Goal: Book appointment/travel/reservation

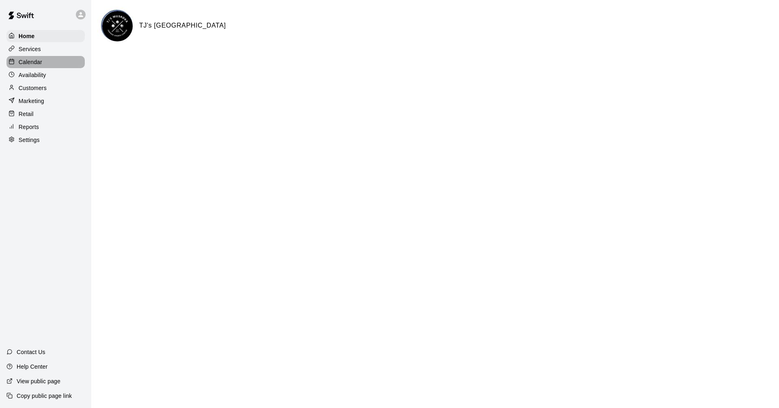
click at [35, 65] on p "Calendar" at bounding box center [31, 62] width 24 height 8
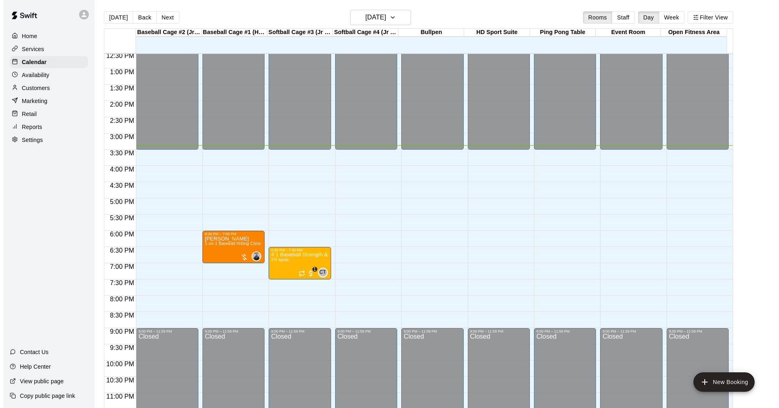
scroll to position [416, 0]
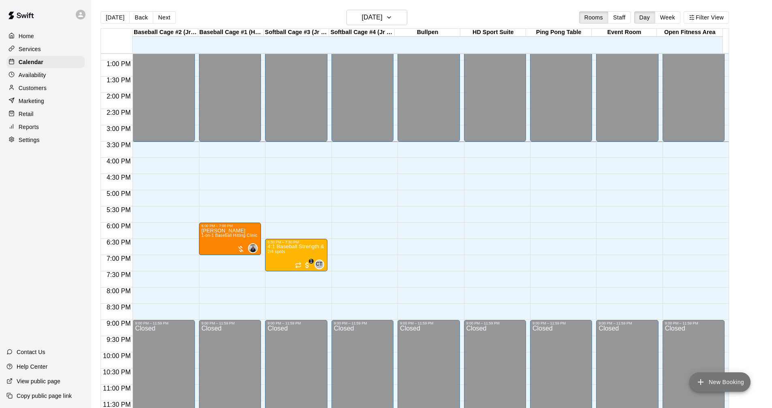
click at [705, 378] on icon "add" at bounding box center [701, 382] width 10 height 10
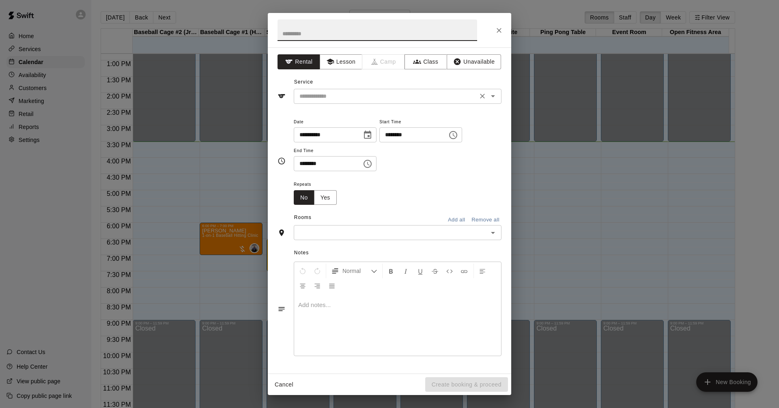
click at [493, 93] on icon "Open" at bounding box center [493, 96] width 10 height 10
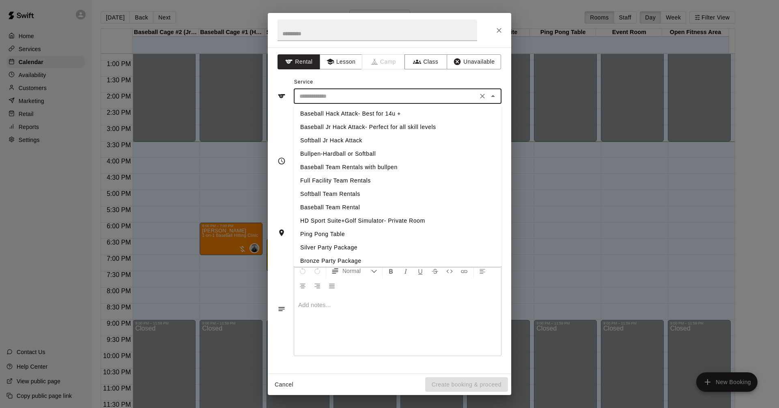
click at [403, 116] on li "Baseball Hack Attack- Best for 14u +" at bounding box center [398, 113] width 208 height 13
type input "**********"
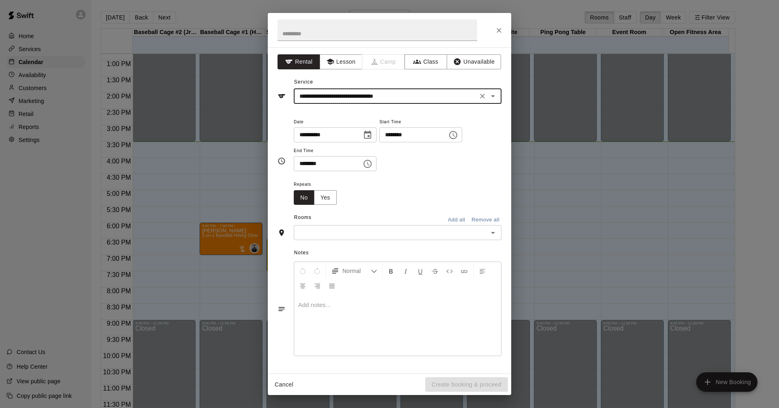
click at [458, 135] on icon "Choose time, selected time is 3:00 PM" at bounding box center [453, 135] width 10 height 10
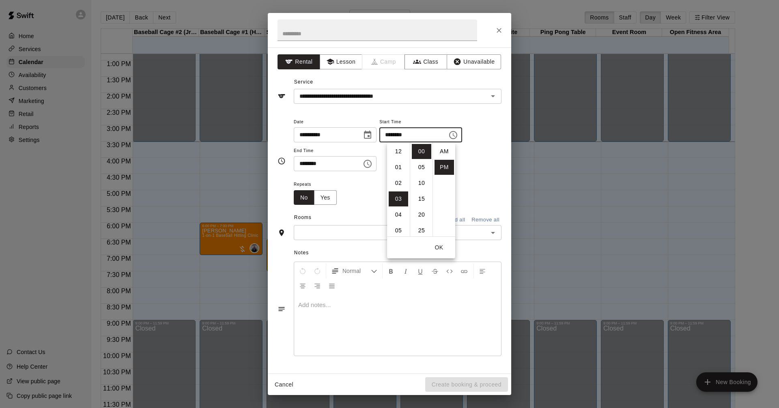
scroll to position [15, 0]
click at [481, 170] on div "**********" at bounding box center [398, 144] width 208 height 55
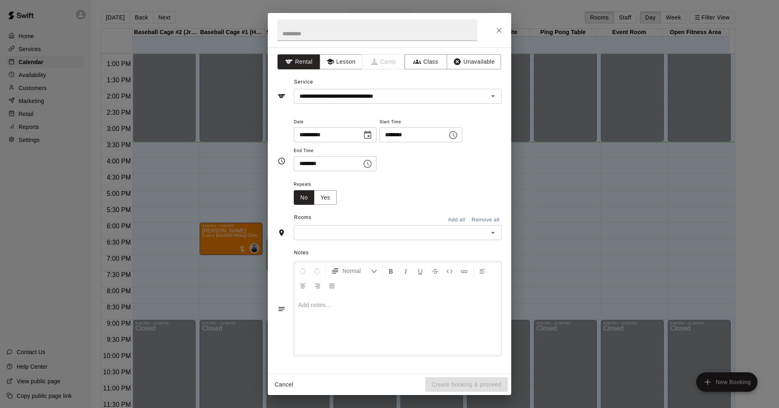
click at [493, 231] on icon "Open" at bounding box center [493, 233] width 10 height 10
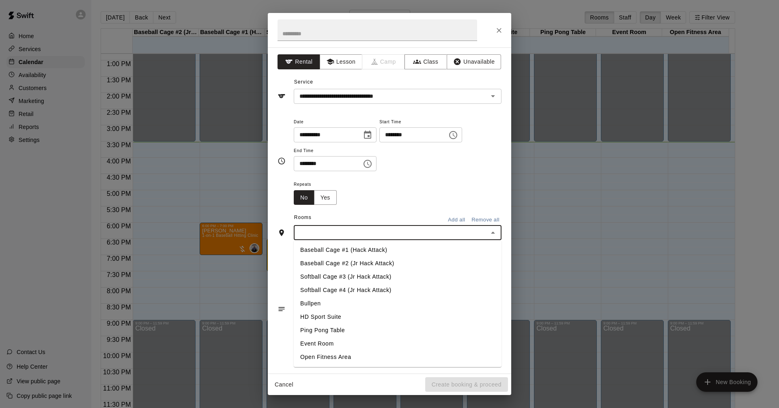
click at [383, 253] on li "Baseball Cage #1 (Hack Attack)" at bounding box center [398, 249] width 208 height 13
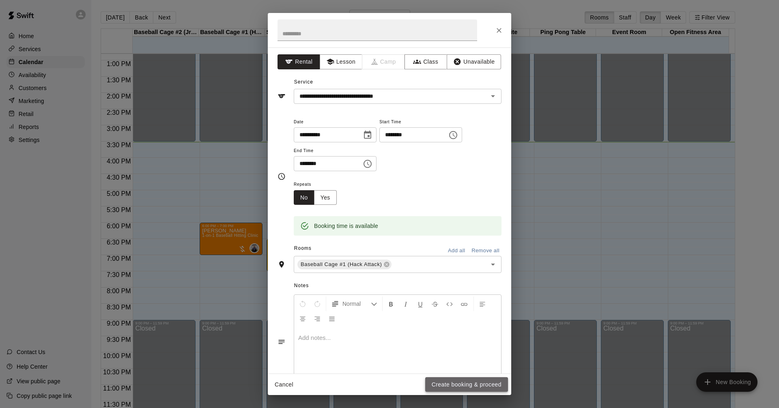
click at [465, 384] on button "Create booking & proceed" at bounding box center [466, 384] width 83 height 15
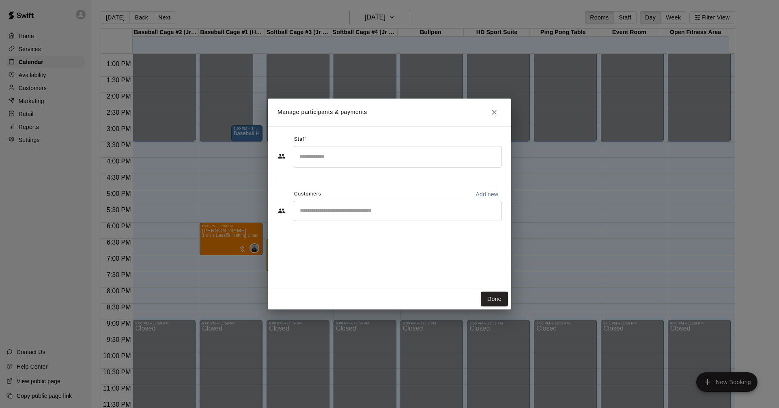
click at [424, 208] on input "Start typing to search customers..." at bounding box center [397, 211] width 200 height 8
click at [493, 109] on icon "Close" at bounding box center [494, 112] width 8 height 8
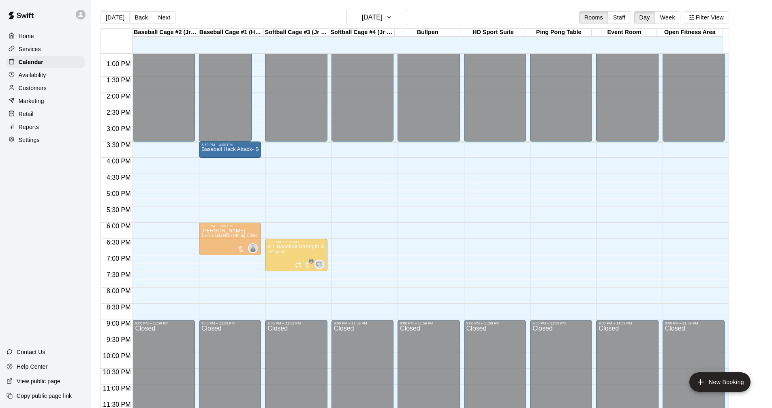
drag, startPoint x: 242, startPoint y: 133, endPoint x: 239, endPoint y: 149, distance: 16.5
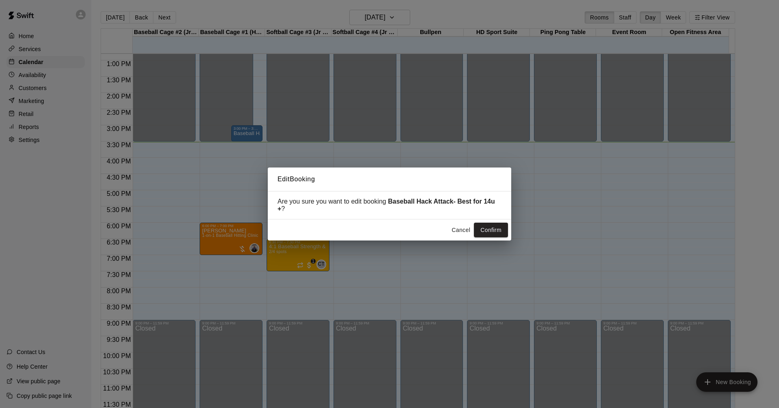
click at [489, 228] on button "Confirm" at bounding box center [491, 230] width 34 height 15
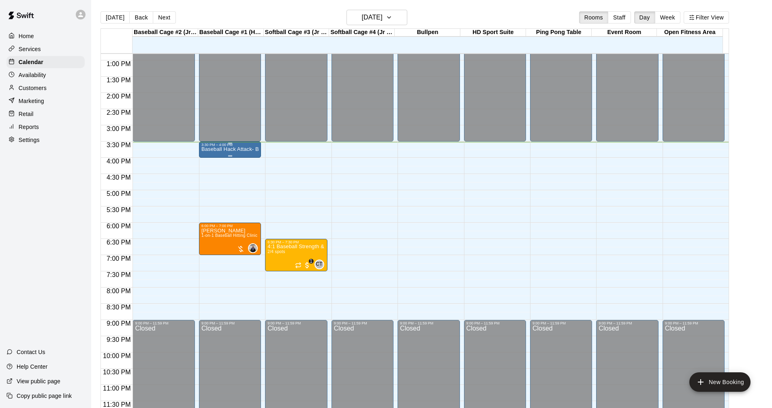
click at [235, 149] on p "Baseball Hack Attack- Best for 14u +" at bounding box center [230, 149] width 57 height 0
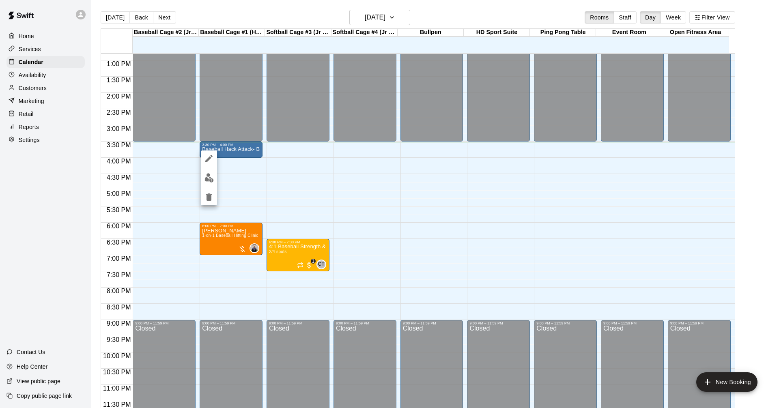
click at [210, 158] on icon "edit" at bounding box center [208, 158] width 7 height 7
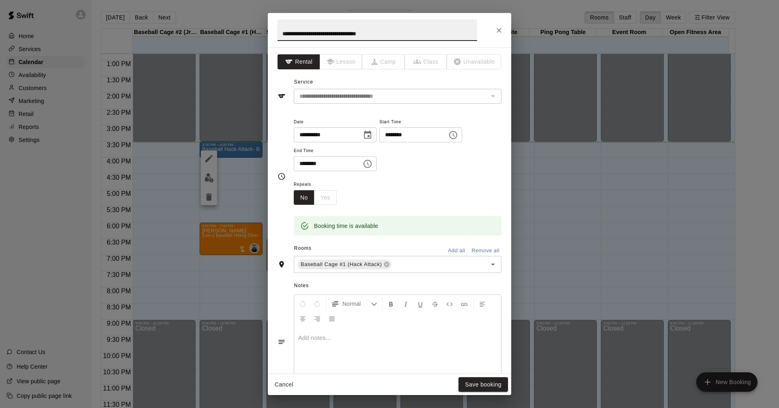
click at [372, 162] on icon "Choose time, selected time is 4:00 PM" at bounding box center [368, 164] width 10 height 10
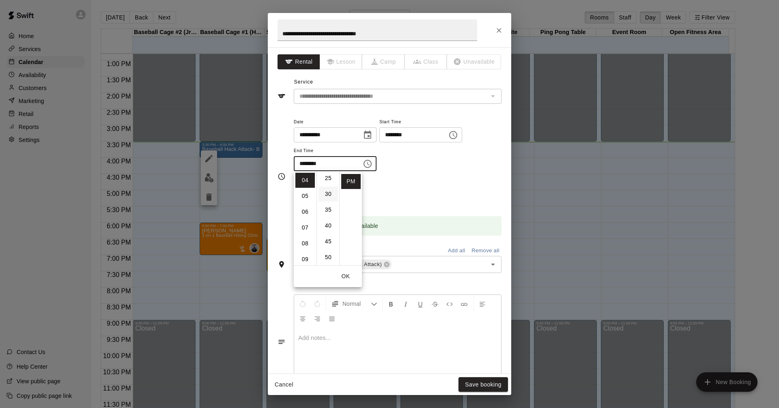
click at [330, 192] on li "30" at bounding box center [327, 194] width 19 height 15
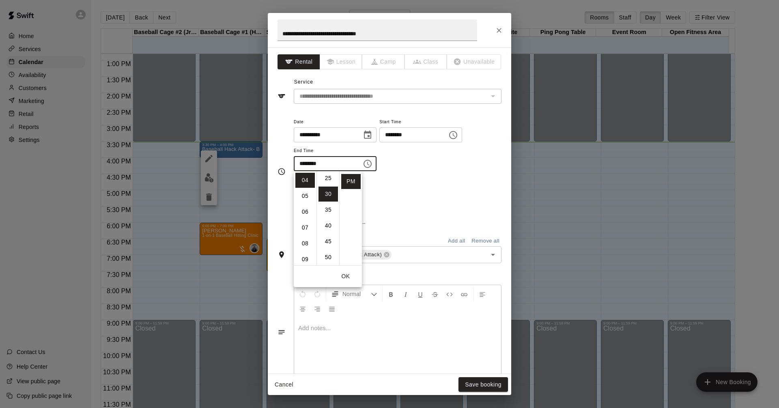
type input "********"
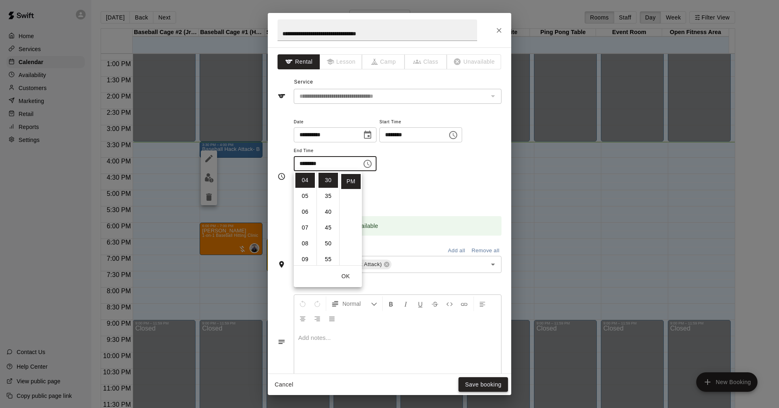
click at [485, 385] on button "Save booking" at bounding box center [482, 384] width 49 height 15
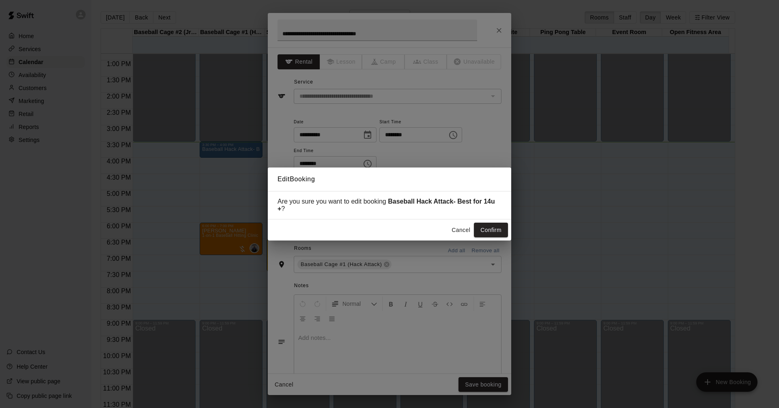
click at [488, 229] on button "Confirm" at bounding box center [491, 230] width 34 height 15
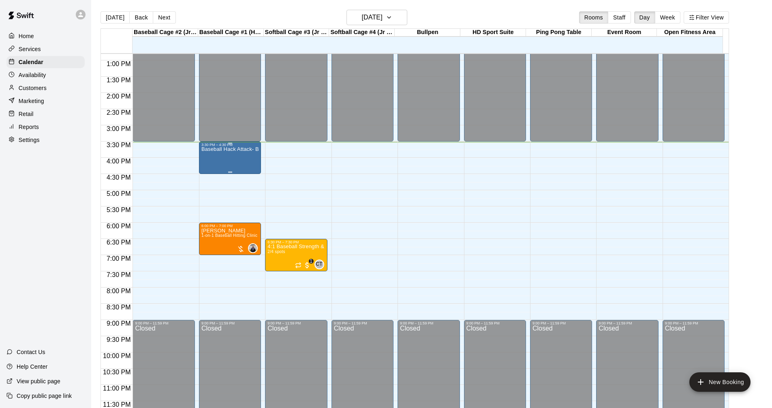
click at [230, 158] on div "Baseball Hack Attack- Best for 14u +" at bounding box center [230, 351] width 57 height 408
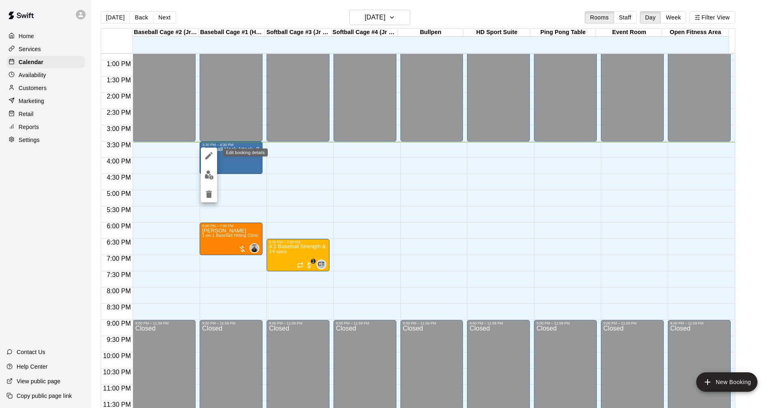
click at [212, 157] on icon "edit" at bounding box center [209, 156] width 10 height 10
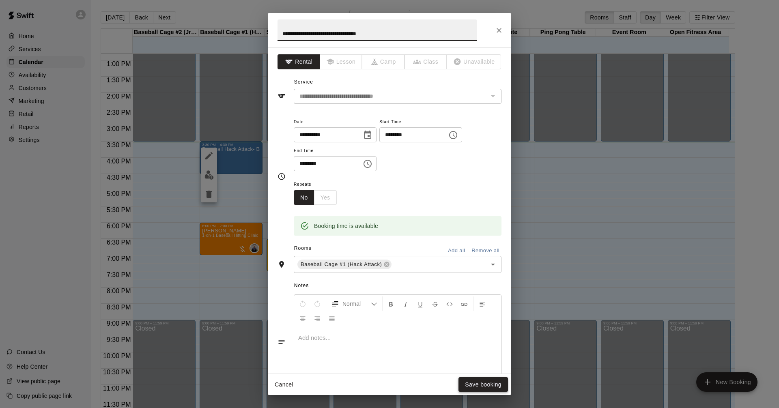
click at [481, 384] on button "Save booking" at bounding box center [482, 384] width 49 height 15
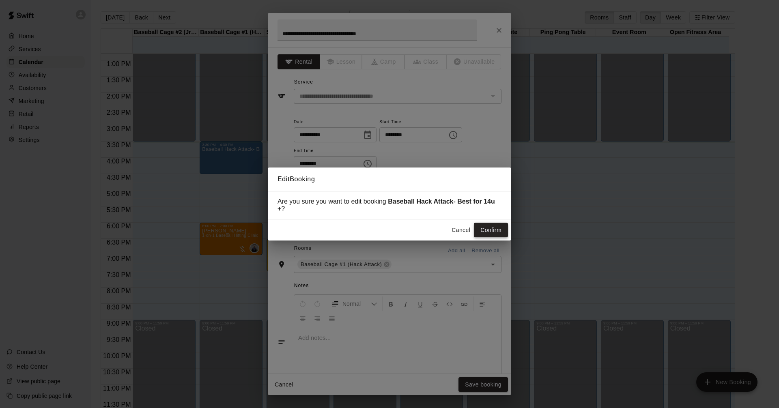
click at [491, 226] on button "Confirm" at bounding box center [491, 230] width 34 height 15
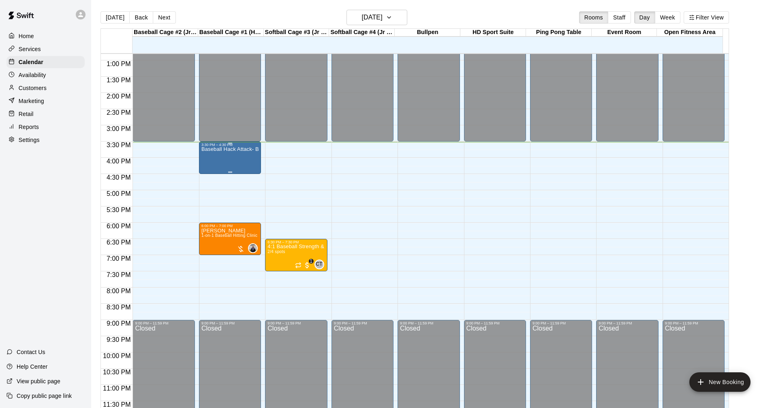
click at [243, 157] on div "Baseball Hack Attack- Best for 14u +" at bounding box center [230, 351] width 57 height 408
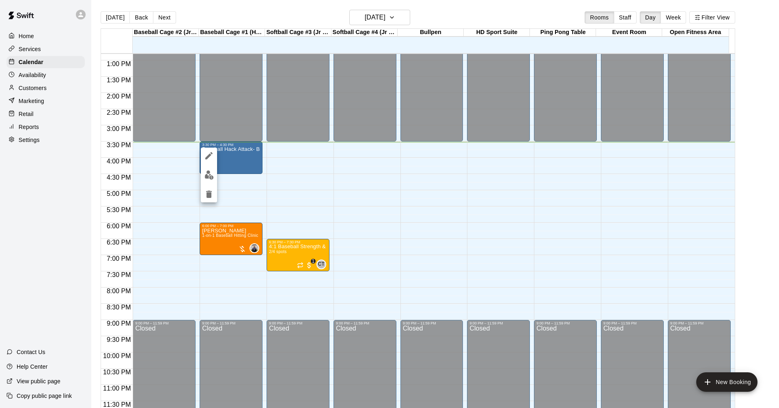
click at [208, 173] on img "edit" at bounding box center [208, 174] width 9 height 9
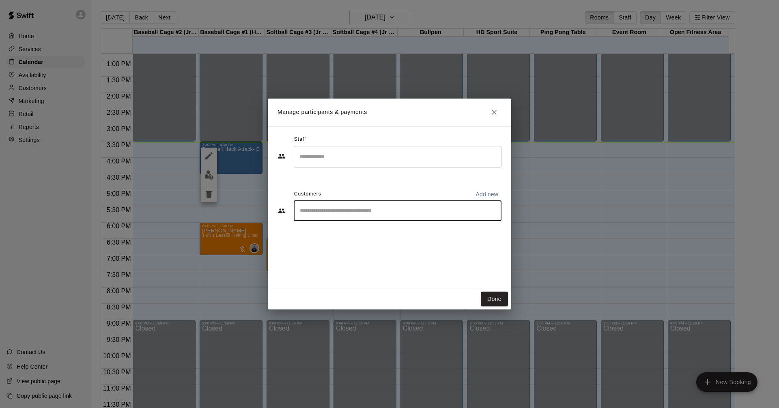
click at [382, 213] on input "Start typing to search customers..." at bounding box center [397, 211] width 200 height 8
type input "****"
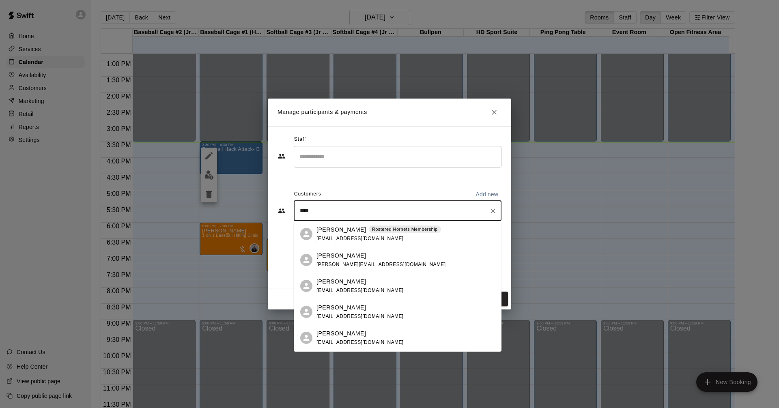
click at [429, 234] on div "[PERSON_NAME] Rostered Hornets Membership [EMAIL_ADDRESS][DOMAIN_NAME]" at bounding box center [405, 233] width 178 height 17
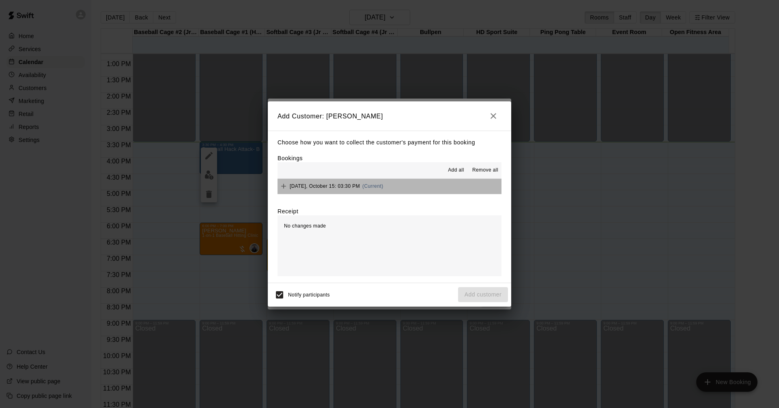
click at [423, 187] on button "[DATE], October 15: 03:30 PM (Current)" at bounding box center [389, 186] width 224 height 15
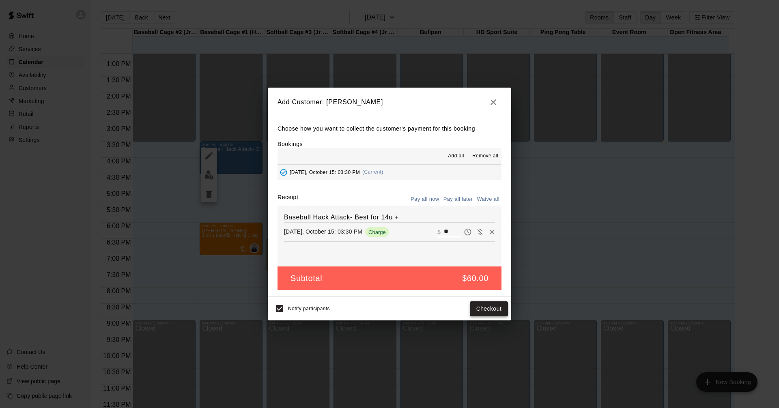
click at [500, 312] on button "Checkout" at bounding box center [489, 308] width 38 height 15
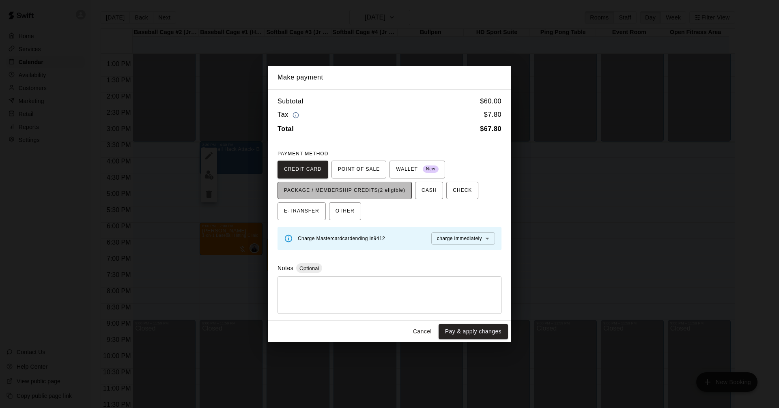
click at [382, 190] on span "PACKAGE / MEMBERSHIP CREDITS (2 eligible)" at bounding box center [344, 190] width 121 height 13
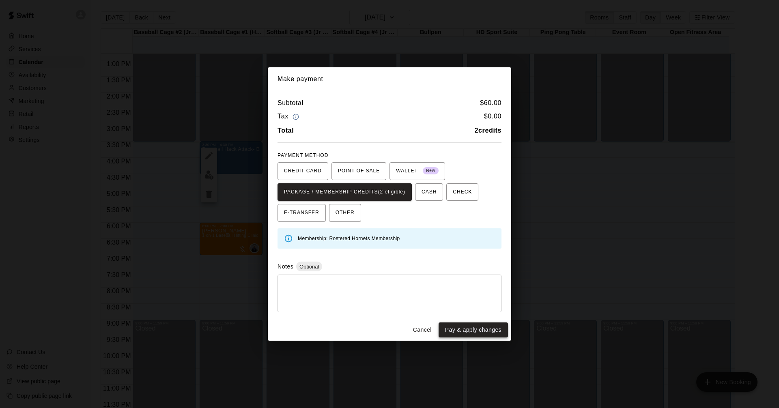
click at [490, 330] on button "Pay & apply changes" at bounding box center [472, 329] width 69 height 15
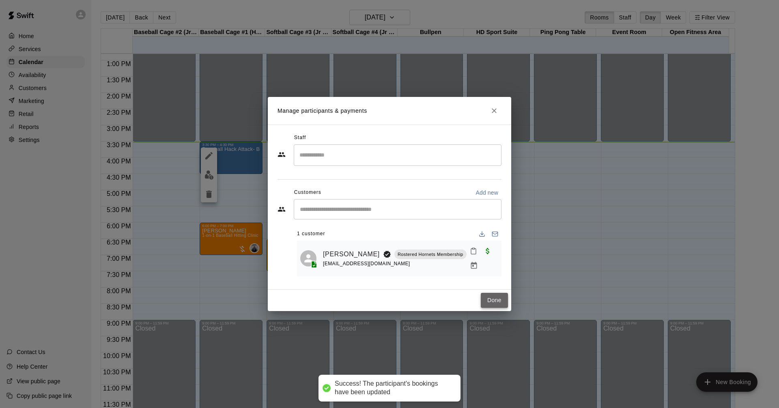
click at [500, 298] on button "Done" at bounding box center [494, 300] width 27 height 15
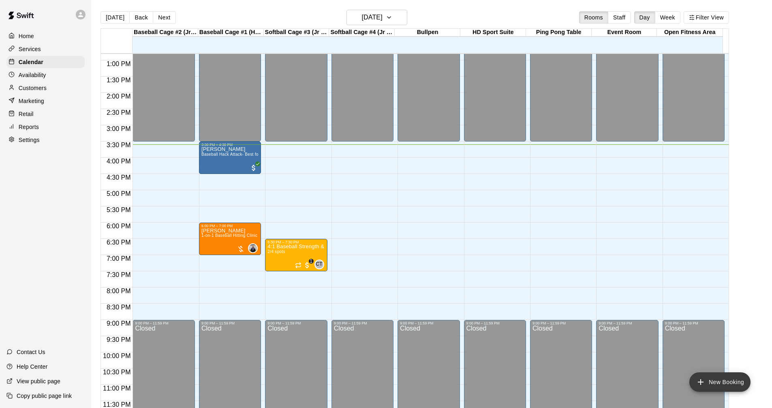
click at [712, 380] on button "New Booking" at bounding box center [720, 381] width 61 height 19
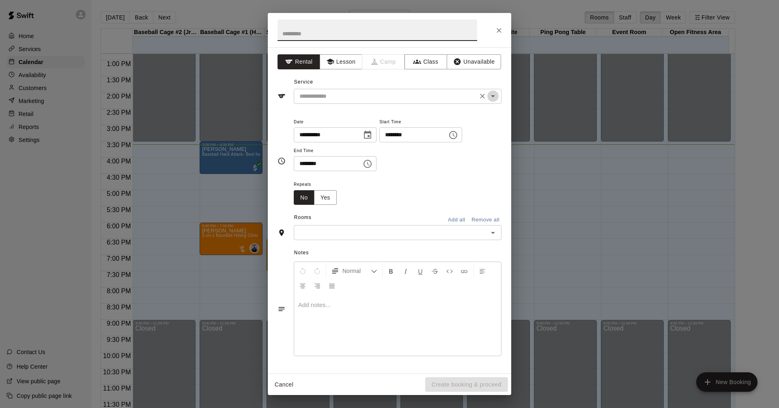
click at [493, 97] on icon "Open" at bounding box center [493, 96] width 4 height 2
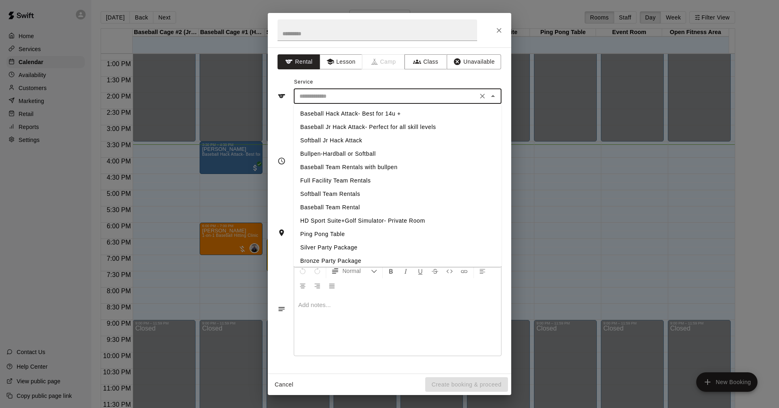
click at [350, 139] on li "Softball Jr Hack Attack" at bounding box center [398, 140] width 208 height 13
type input "**********"
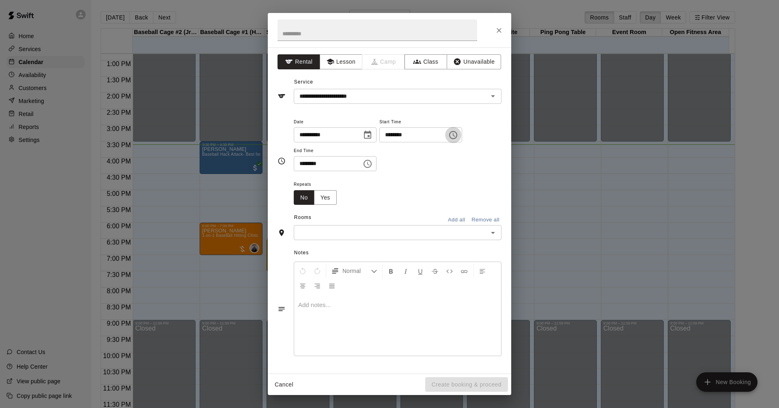
click at [458, 136] on icon "Choose time, selected time is 3:00 PM" at bounding box center [453, 135] width 10 height 10
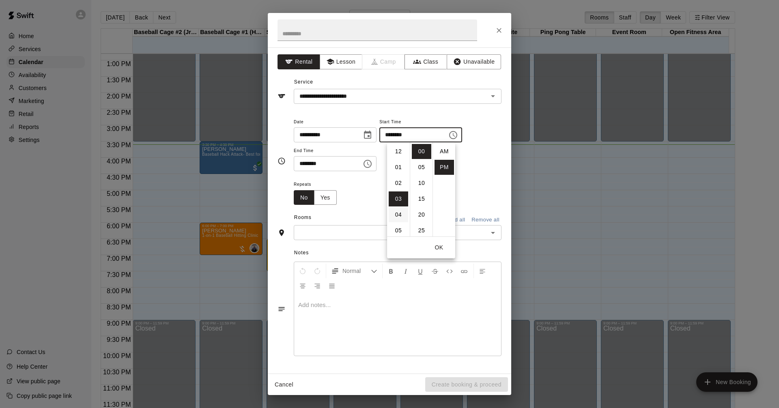
scroll to position [15, 0]
click at [420, 182] on li "35" at bounding box center [421, 181] width 19 height 15
type input "********"
click at [372, 163] on icon "Choose time, selected time is 3:30 PM" at bounding box center [368, 164] width 10 height 10
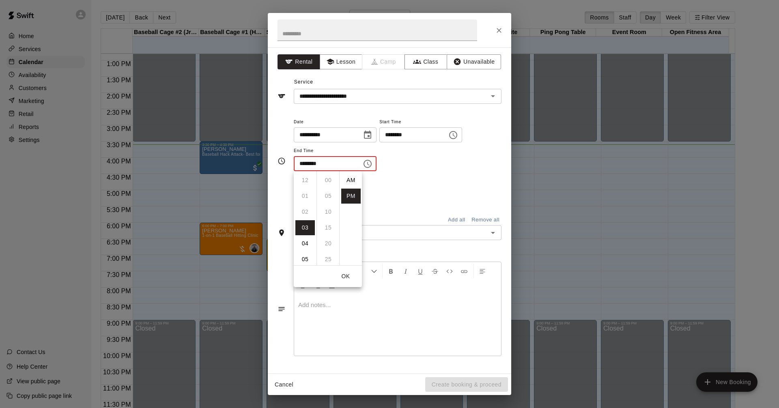
scroll to position [15, 0]
click at [305, 196] on li "04" at bounding box center [304, 196] width 19 height 15
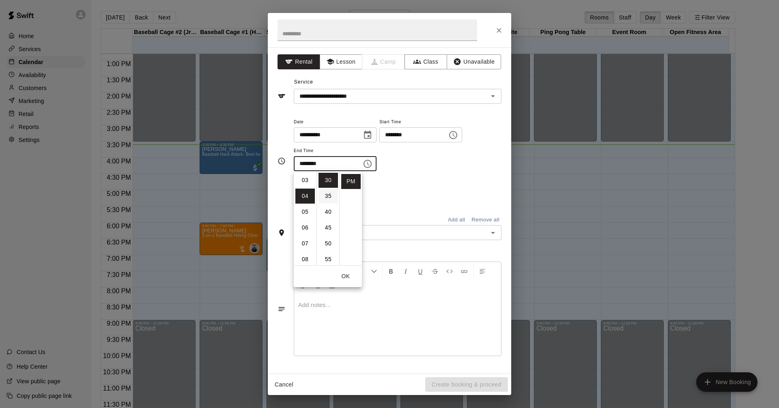
scroll to position [63, 0]
click at [321, 197] on li "35" at bounding box center [327, 196] width 19 height 15
type input "********"
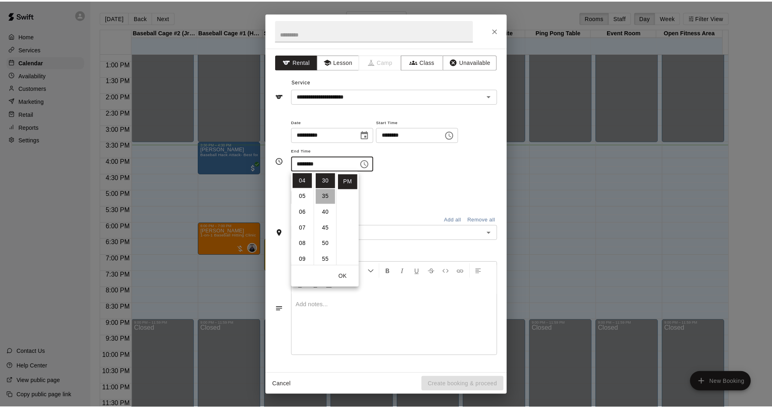
scroll to position [111, 0]
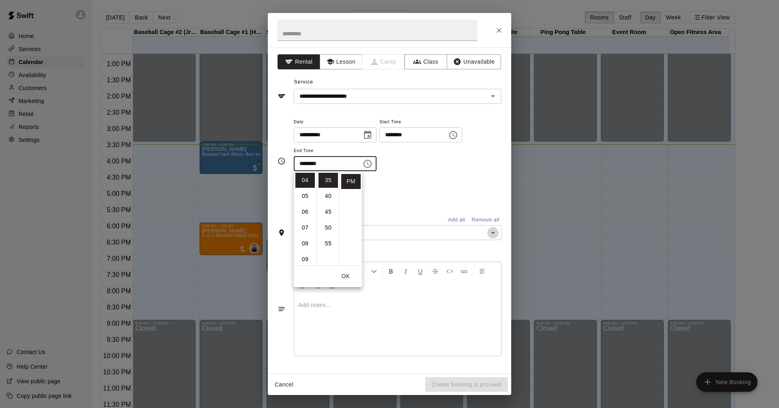
click at [496, 232] on icon "Open" at bounding box center [493, 233] width 10 height 10
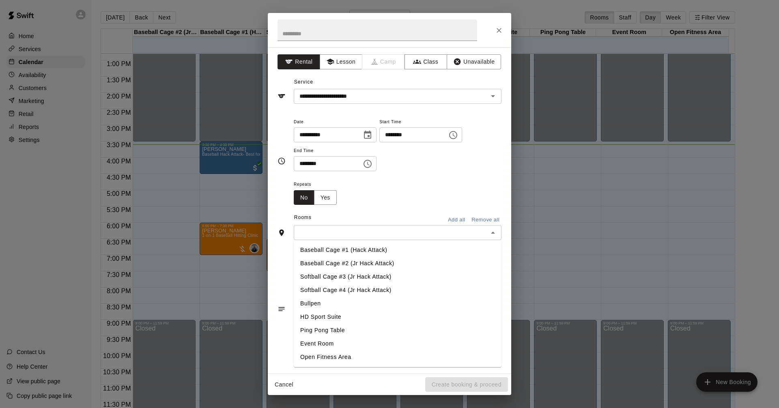
click at [385, 279] on li "Softball Cage #3 (Jr Hack Attack)" at bounding box center [398, 276] width 208 height 13
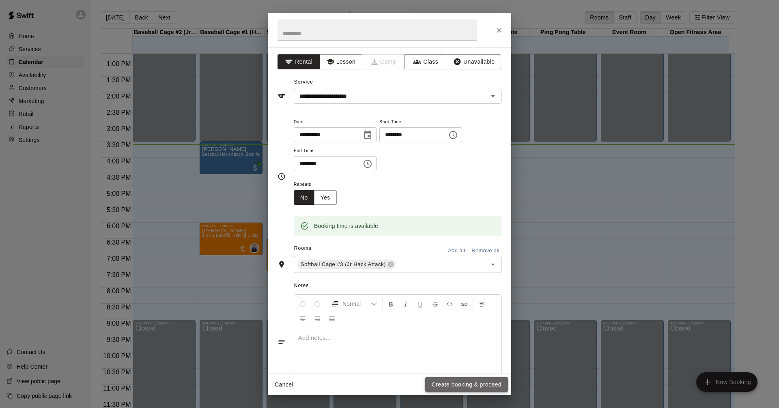
click at [480, 382] on button "Create booking & proceed" at bounding box center [466, 384] width 83 height 15
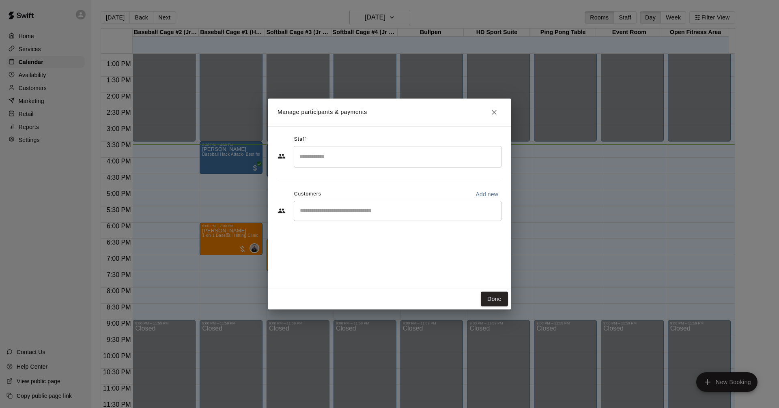
click at [489, 194] on p "Add new" at bounding box center [486, 194] width 23 height 8
select select "**"
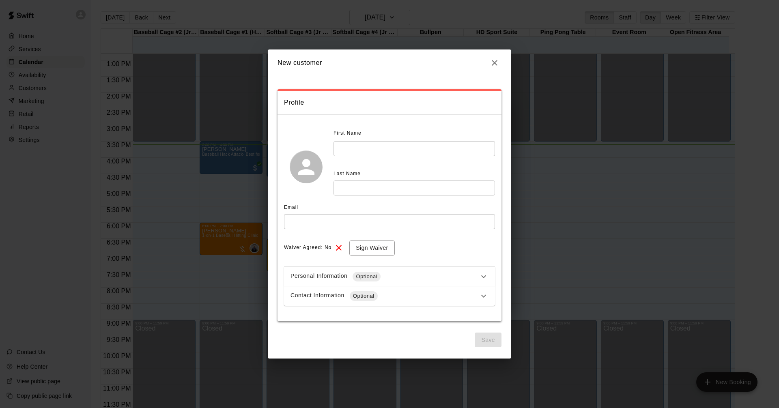
click at [494, 60] on icon "button" at bounding box center [494, 63] width 10 height 10
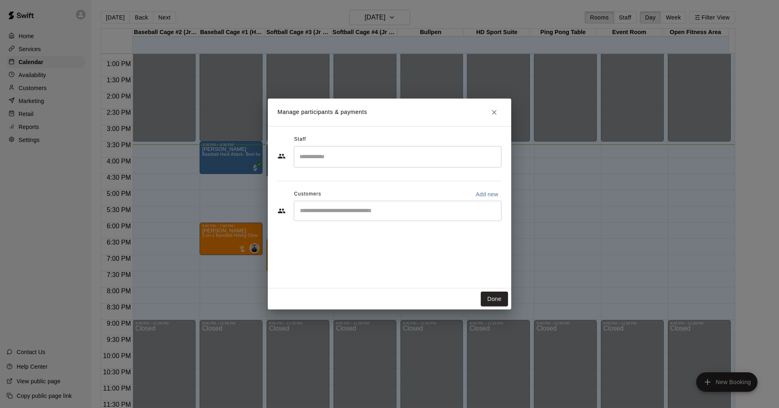
click at [369, 207] on input "Start typing to search customers..." at bounding box center [397, 211] width 200 height 8
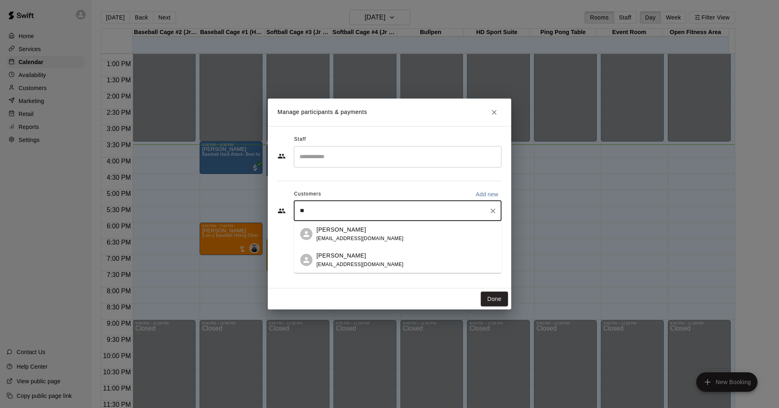
type input "*"
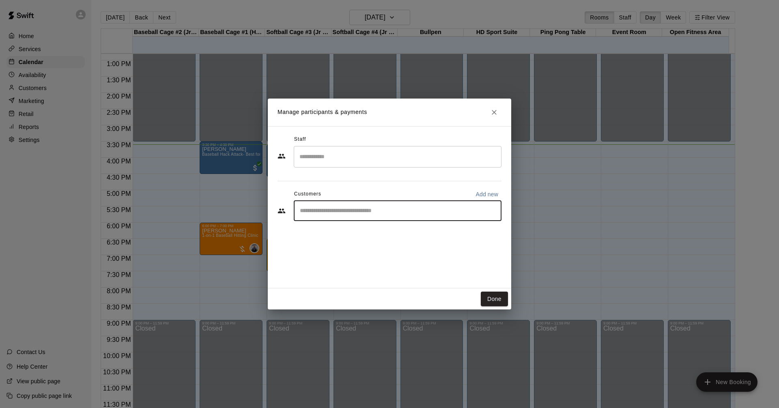
click at [412, 208] on input "Start typing to search customers..." at bounding box center [397, 211] width 200 height 8
type input "****"
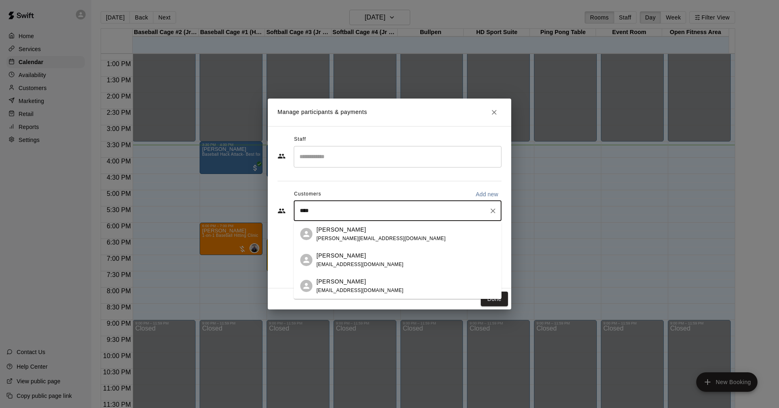
click at [358, 232] on div "[PERSON_NAME]" at bounding box center [380, 229] width 129 height 9
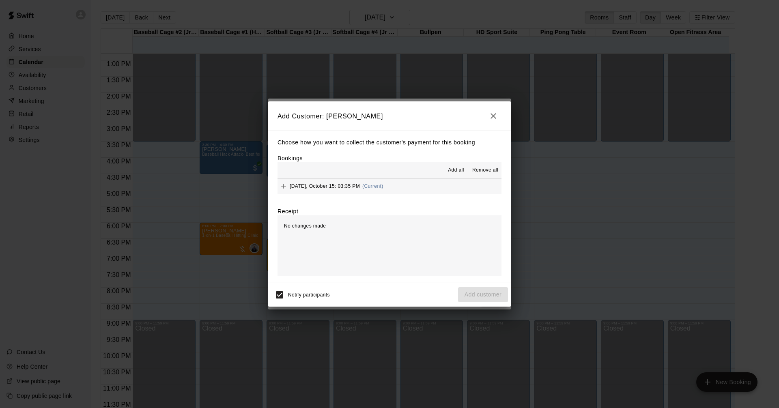
click at [431, 187] on button "[DATE], October 15: 03:35 PM (Current)" at bounding box center [389, 186] width 224 height 15
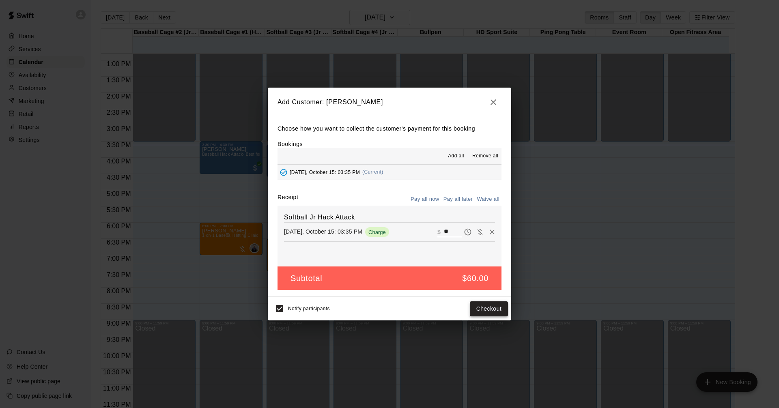
click at [494, 308] on button "Checkout" at bounding box center [489, 308] width 38 height 15
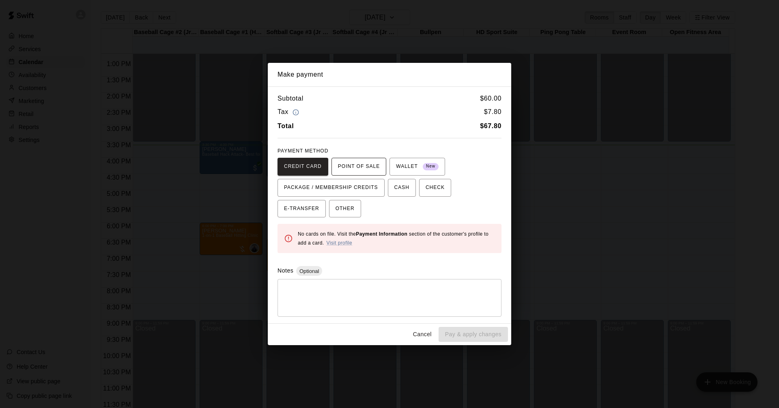
click at [361, 165] on span "POINT OF SALE" at bounding box center [359, 166] width 42 height 13
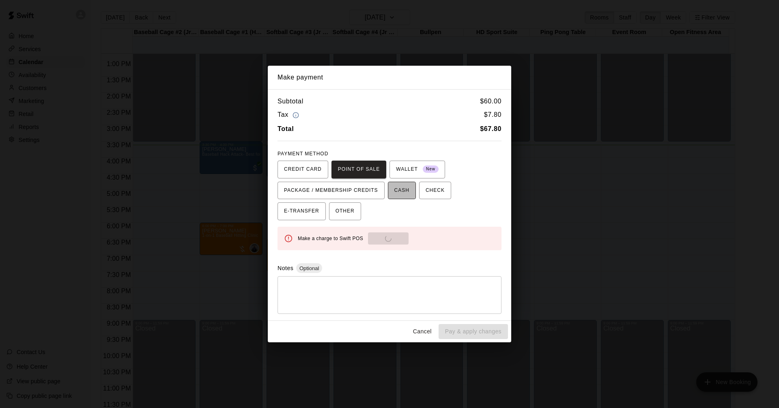
click at [395, 191] on span "CASH" at bounding box center [401, 190] width 15 height 13
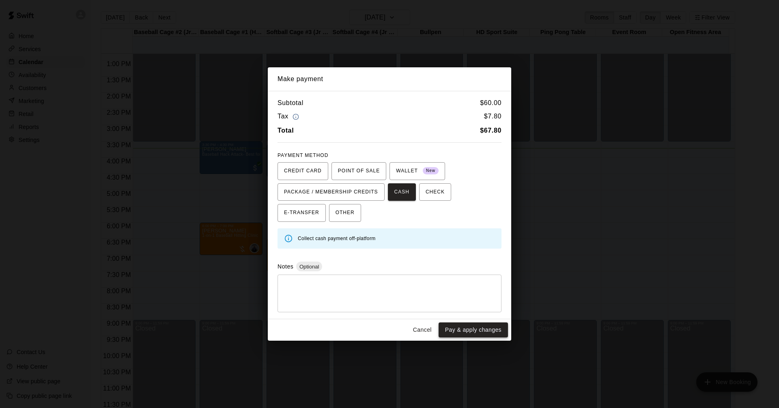
click at [501, 334] on button "Pay & apply changes" at bounding box center [472, 329] width 69 height 15
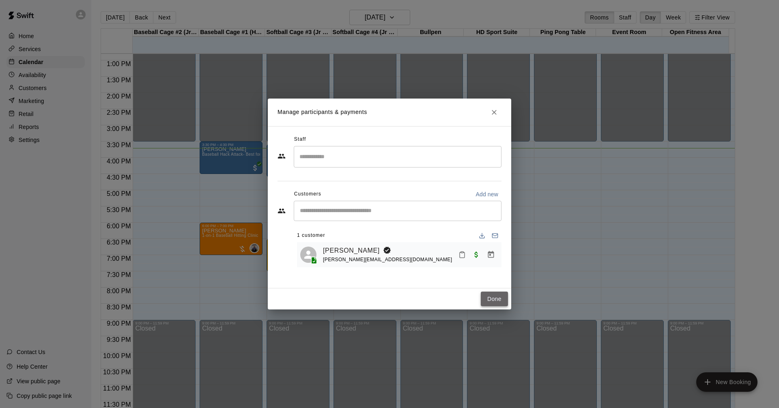
click at [496, 295] on button "Done" at bounding box center [494, 299] width 27 height 15
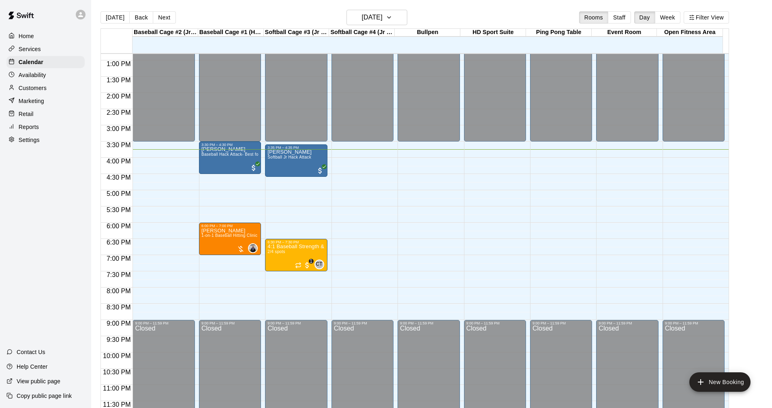
click at [506, 11] on div "[DATE] Back [DATE][DATE] Rooms Staff Day Week Filter View" at bounding box center [415, 19] width 629 height 19
